Goal: Task Accomplishment & Management: Use online tool/utility

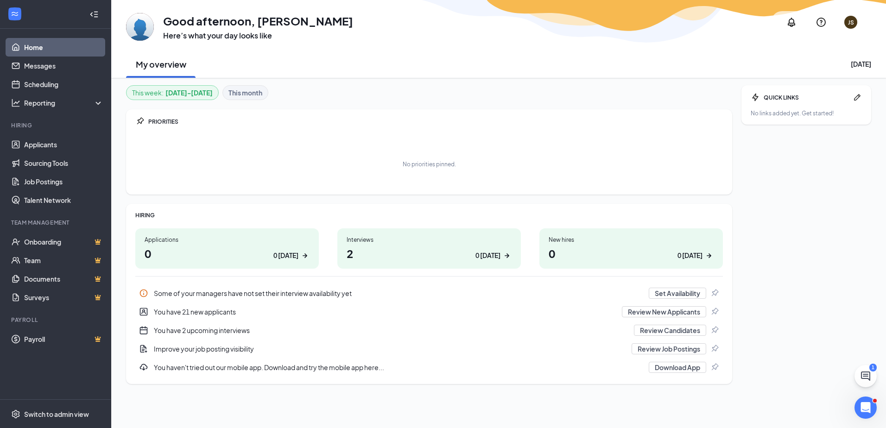
click at [393, 253] on h1 "2 0 [DATE]" at bounding box center [429, 254] width 165 height 16
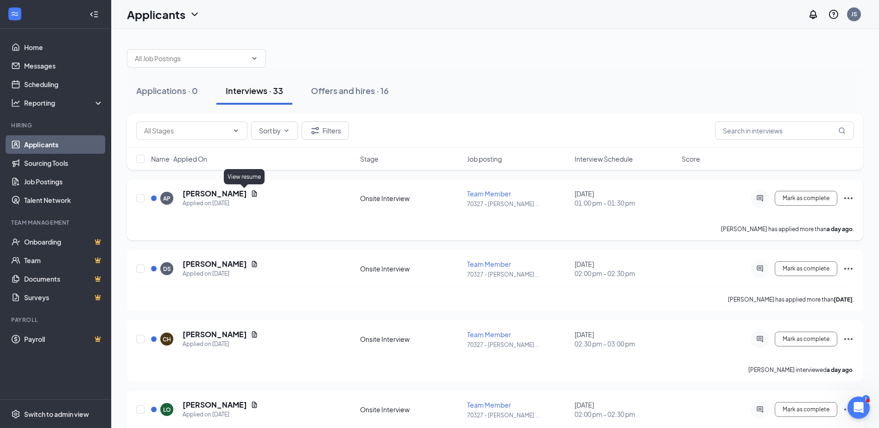
click at [251, 196] on icon "Document" at bounding box center [254, 193] width 7 height 7
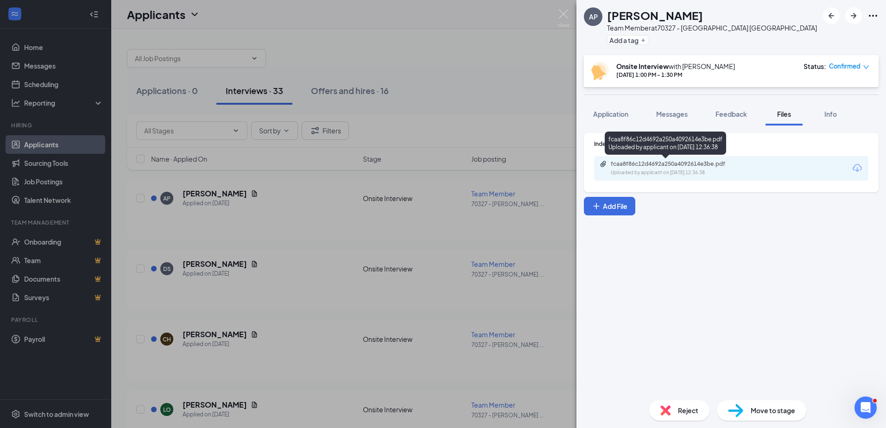
click at [701, 162] on div "fcaa8f86c12d4692a250a4092614e3be.pdf" at bounding box center [676, 163] width 130 height 7
click at [668, 169] on div "fcaa8f86c12d4692a250a4092614e3be.pdf Uploaded by applicant on [DATE] 12:36:38" at bounding box center [675, 168] width 150 height 16
drag, startPoint x: 472, startPoint y: 116, endPoint x: 447, endPoint y: 107, distance: 26.2
click at [472, 116] on div "AP [PERSON_NAME] Team Member at 70327 - Davenport IA Add a tag Onsite Interview…" at bounding box center [443, 214] width 886 height 428
